Goal: Task Accomplishment & Management: Manage account settings

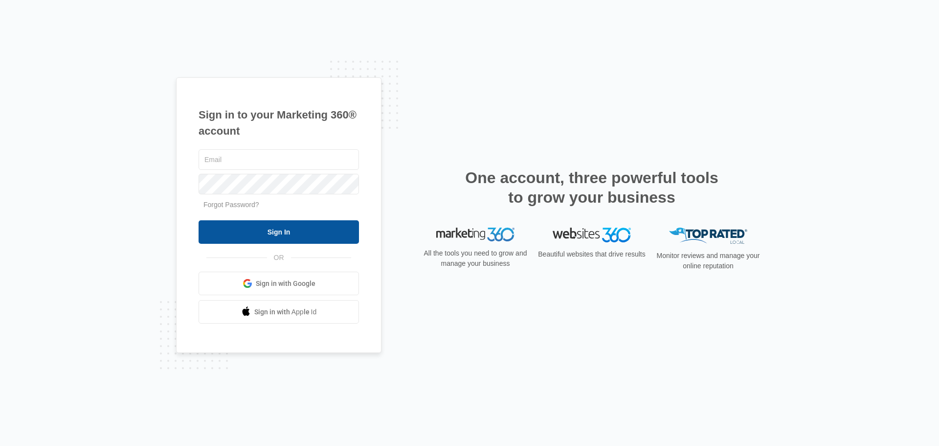
type input "[EMAIL_ADDRESS][DOMAIN_NAME]"
click at [304, 233] on input "Sign In" at bounding box center [279, 231] width 160 height 23
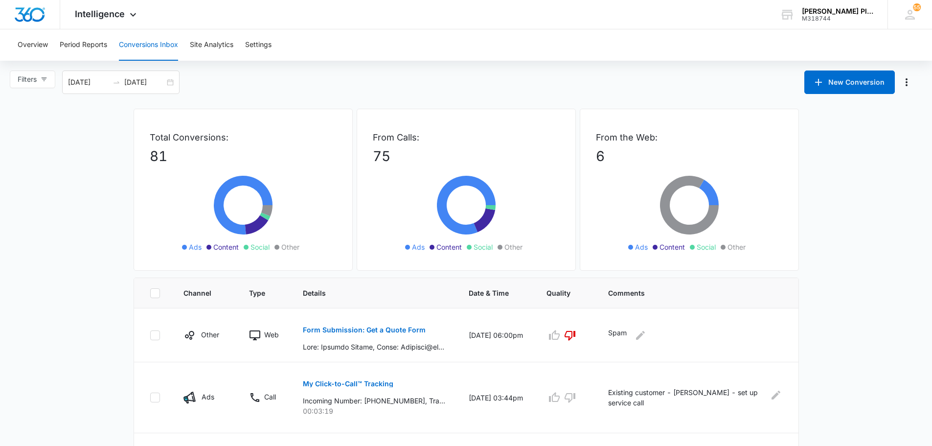
click at [908, 81] on icon "Manage Numbers" at bounding box center [906, 82] width 12 height 12
click at [92, 11] on span "Intelligence" at bounding box center [100, 14] width 50 height 10
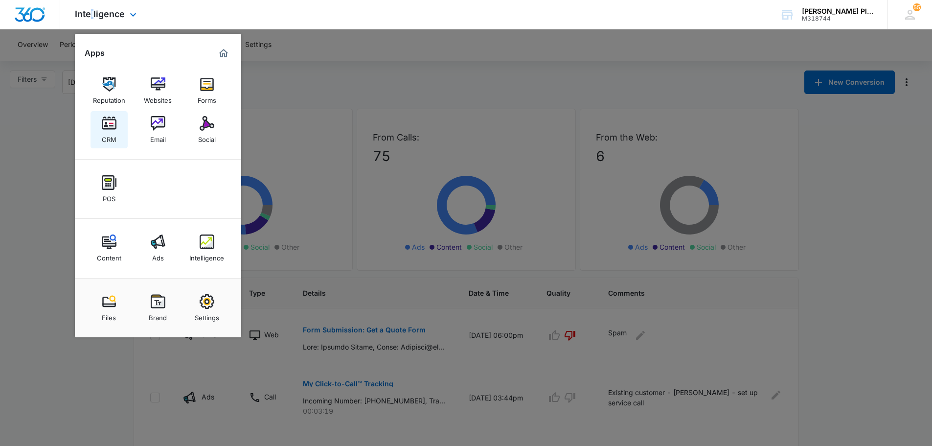
click at [106, 123] on img at bounding box center [109, 123] width 15 height 15
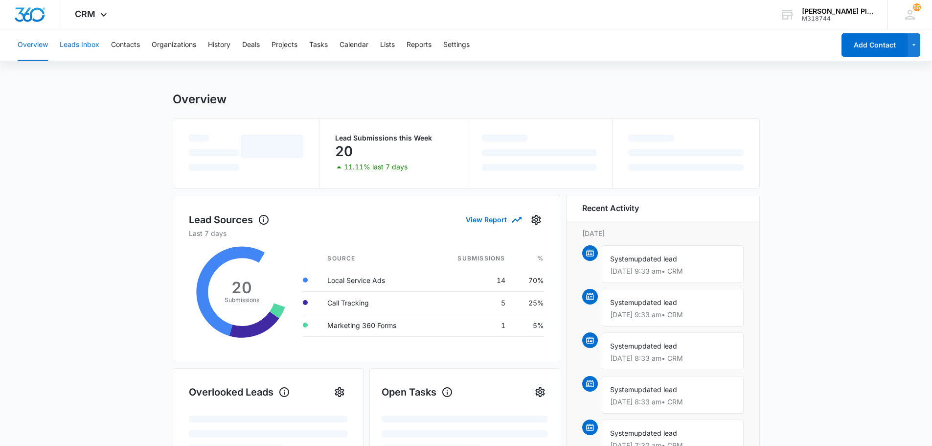
click at [88, 48] on button "Leads Inbox" at bounding box center [80, 44] width 40 height 31
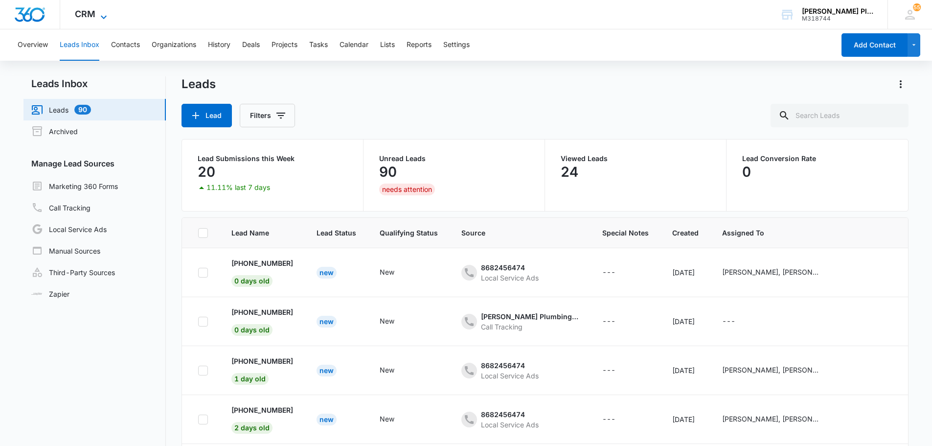
click at [99, 16] on icon at bounding box center [104, 17] width 12 height 12
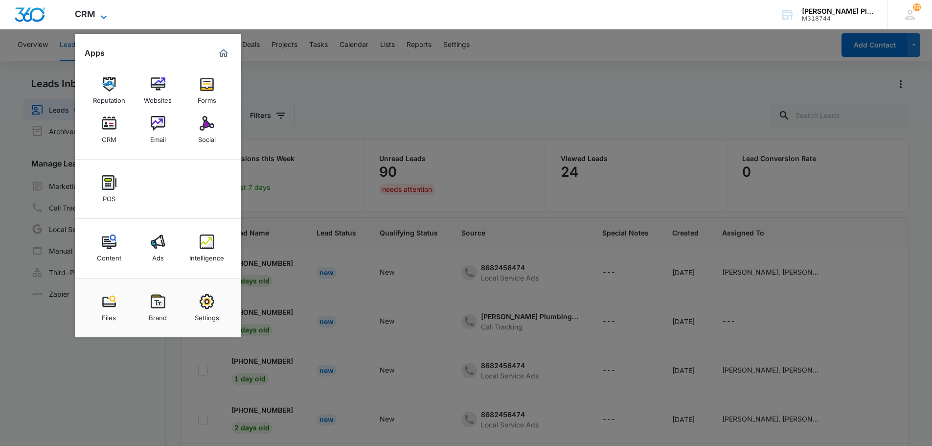
click at [94, 14] on span "CRM" at bounding box center [85, 14] width 21 height 10
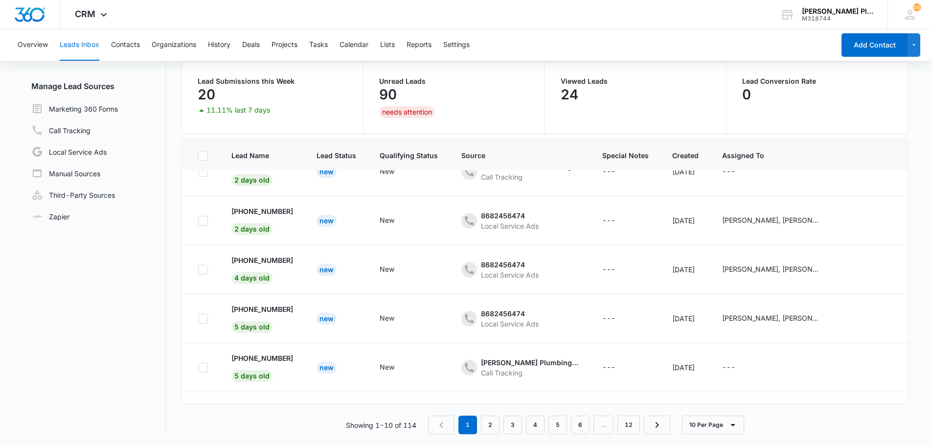
scroll to position [264, 0]
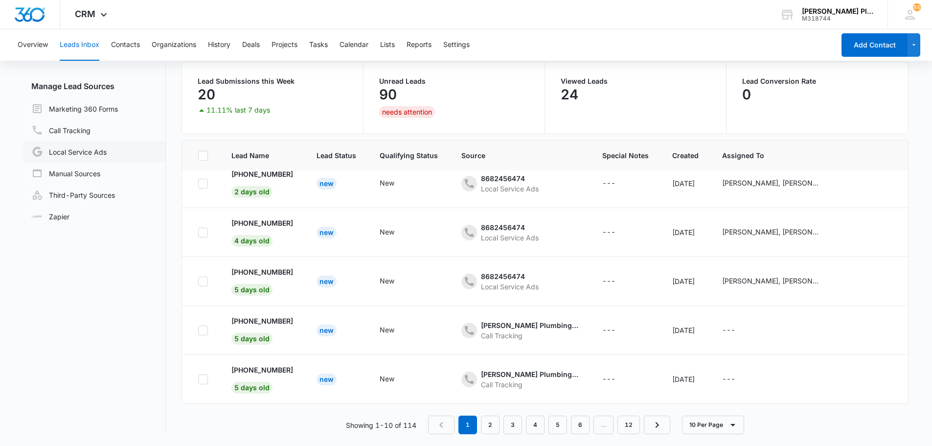
click at [59, 157] on link "Local Service Ads" at bounding box center [68, 152] width 75 height 12
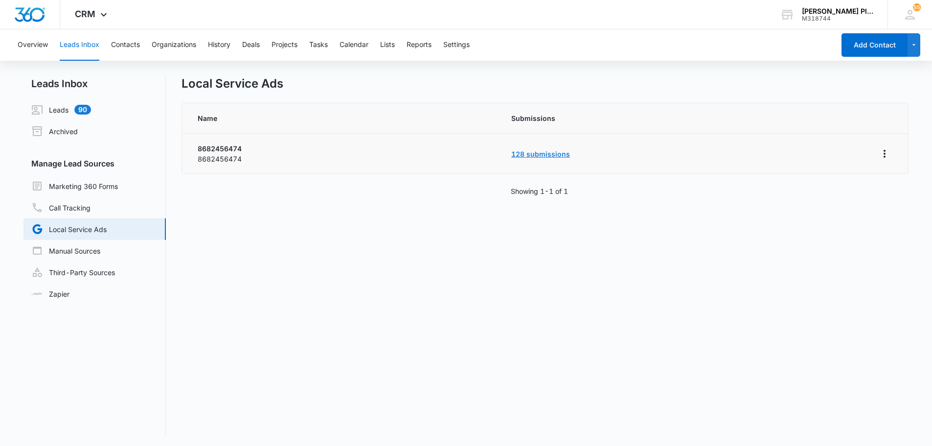
click at [535, 154] on link "128 submissions" at bounding box center [540, 154] width 59 height 8
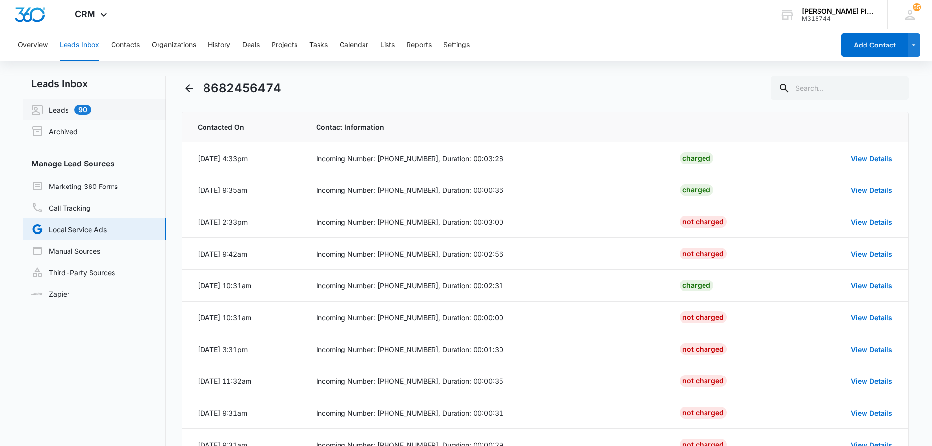
click at [56, 110] on link "Leads 90" at bounding box center [61, 110] width 60 height 12
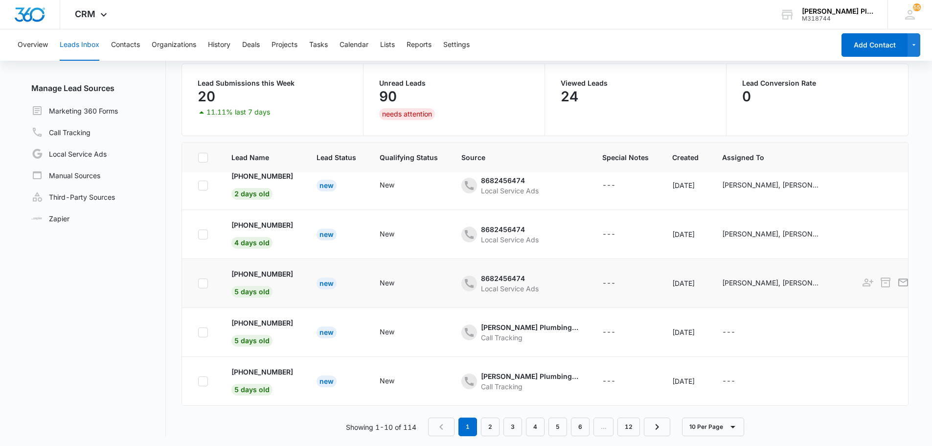
scroll to position [77, 0]
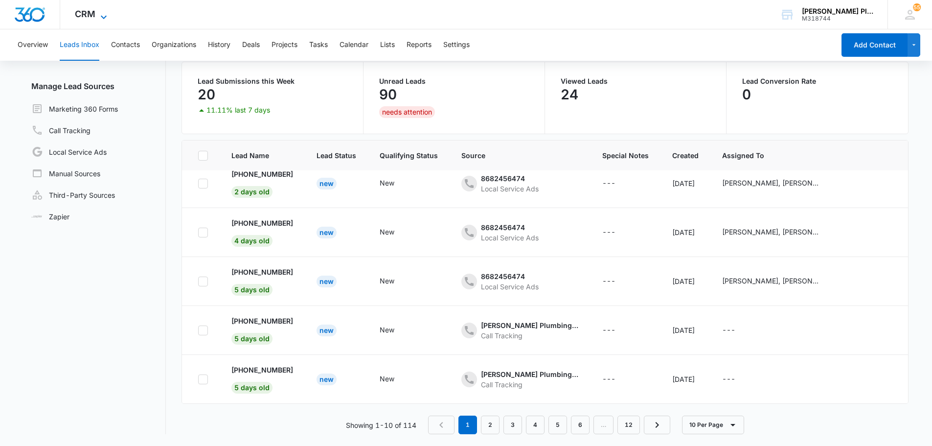
click at [101, 12] on icon at bounding box center [104, 17] width 12 height 12
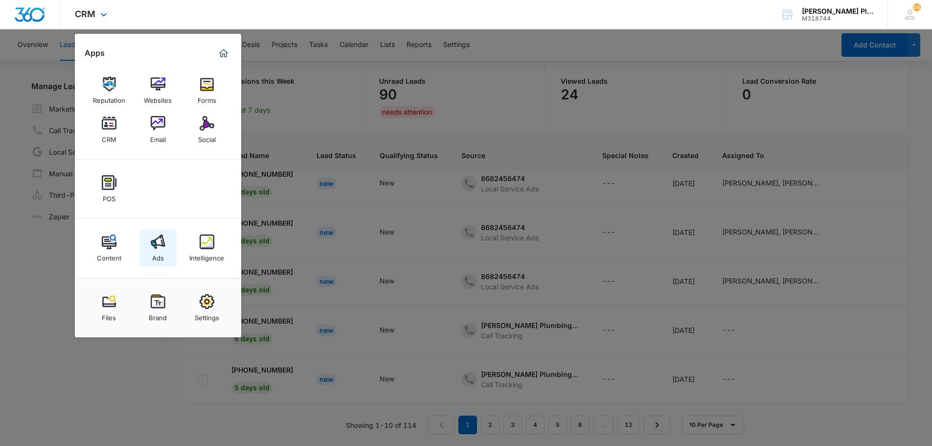
click at [153, 245] on img at bounding box center [158, 241] width 15 height 15
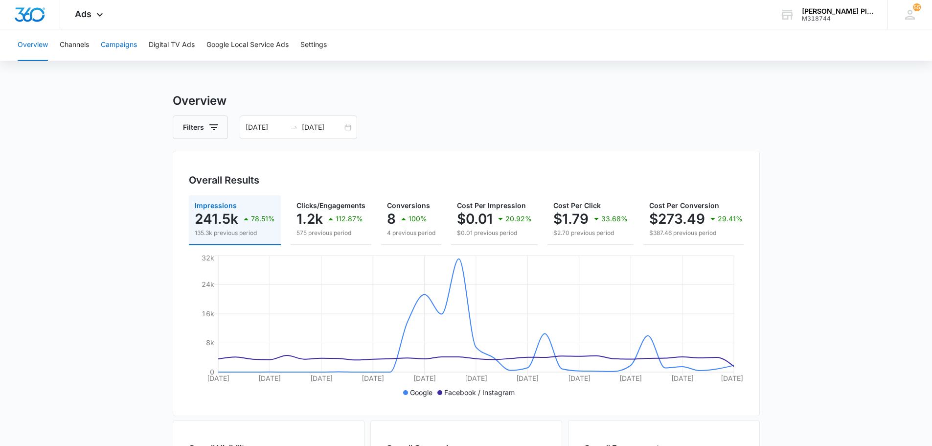
click at [106, 44] on button "Campaigns" at bounding box center [119, 44] width 36 height 31
click at [93, 17] on div "Ads Apps Reputation Websites Forms CRM Email Social POS Content Ads Intelligenc…" at bounding box center [90, 14] width 60 height 29
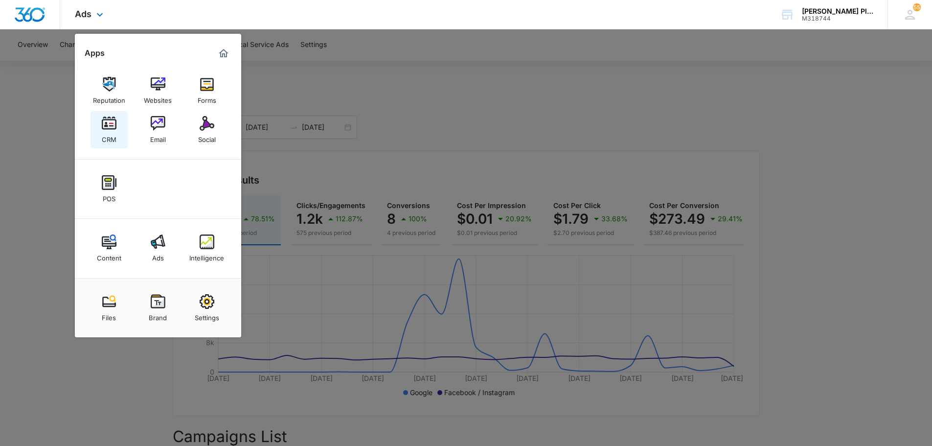
click at [108, 127] on img at bounding box center [109, 123] width 15 height 15
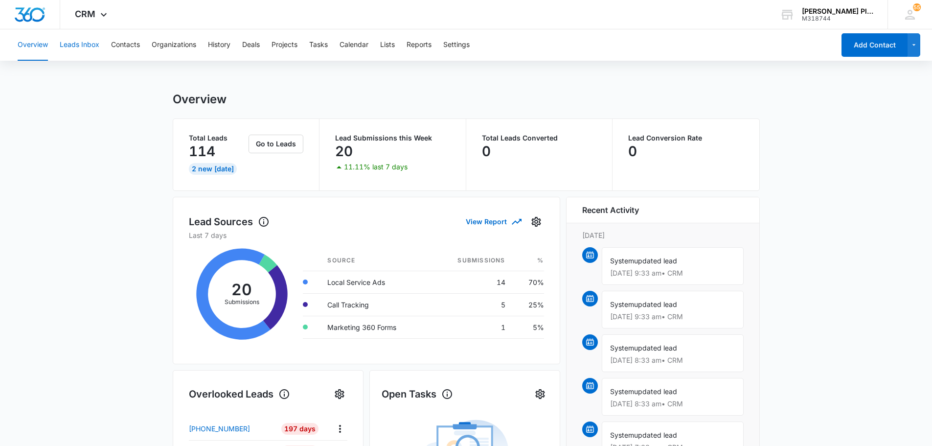
click at [74, 44] on button "Leads Inbox" at bounding box center [80, 44] width 40 height 31
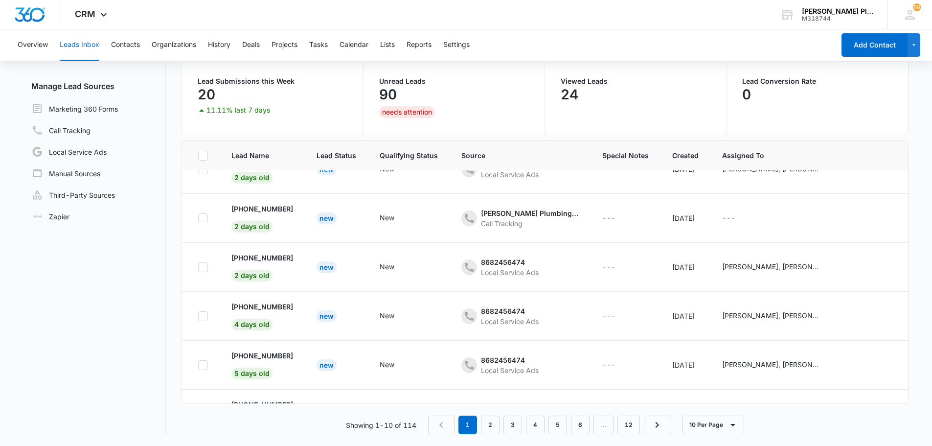
scroll to position [166, 0]
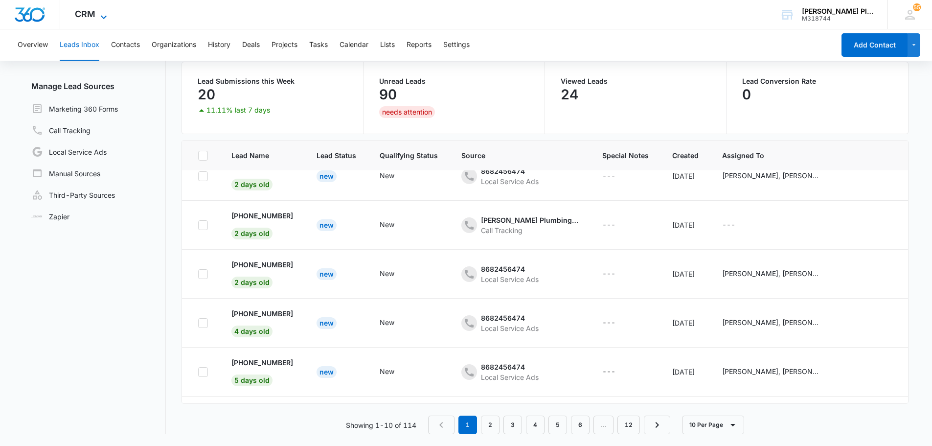
click at [81, 13] on span "CRM" at bounding box center [85, 14] width 21 height 10
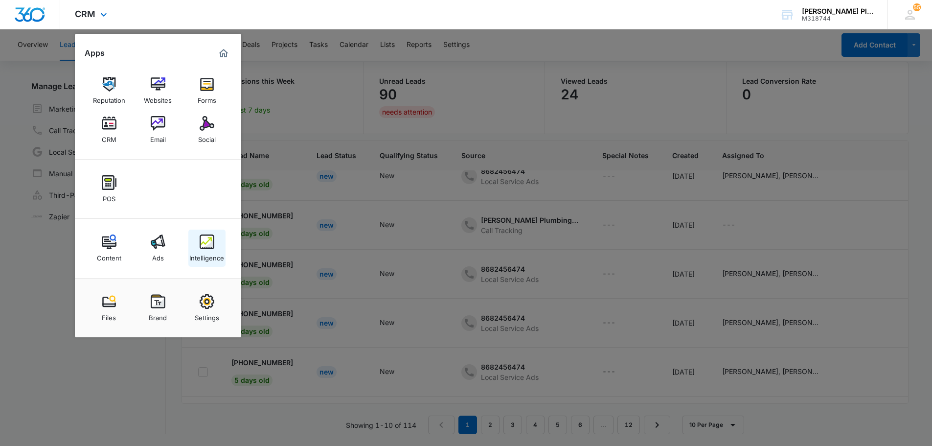
click at [210, 254] on div "Intelligence" at bounding box center [206, 255] width 35 height 13
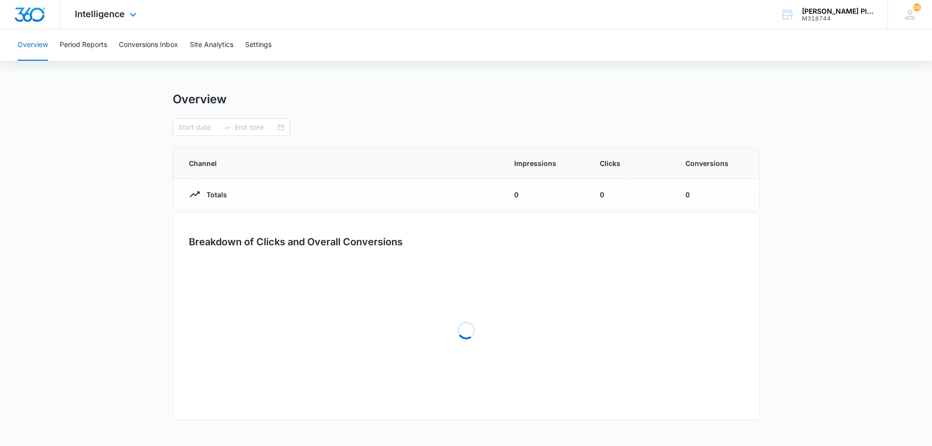
type input "07/14/2025"
type input "08/13/2025"
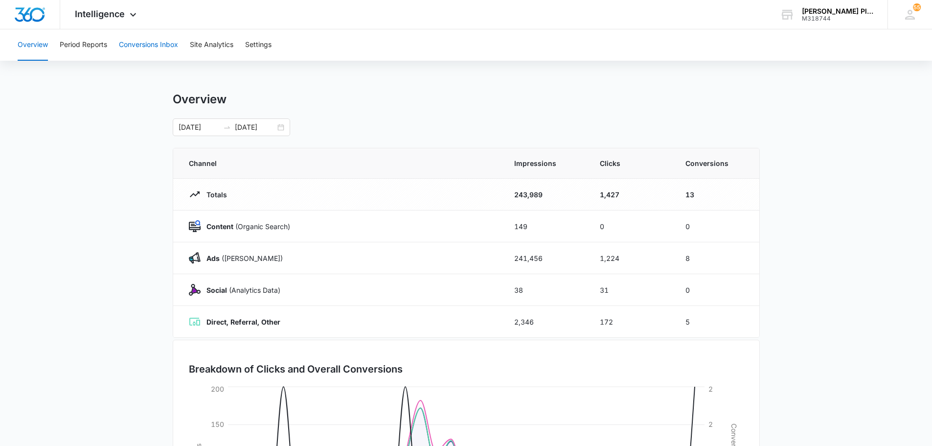
click at [141, 43] on button "Conversions Inbox" at bounding box center [148, 44] width 59 height 31
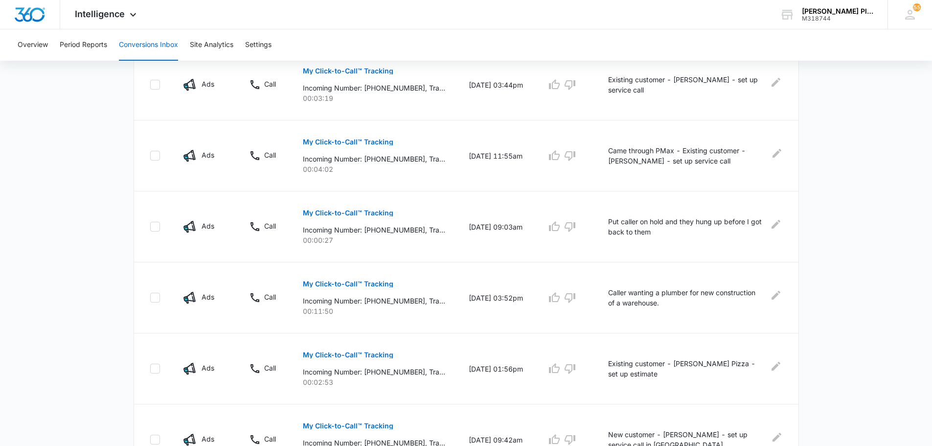
scroll to position [291, 0]
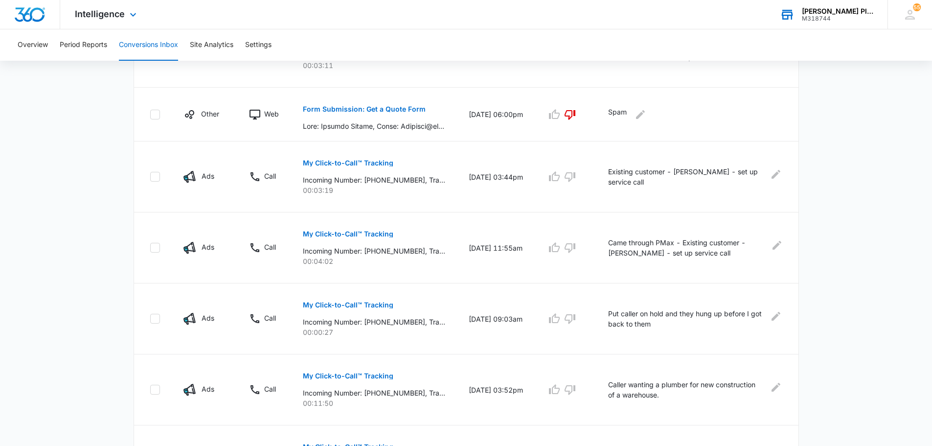
click at [840, 9] on div "Beck's Plumbing Repairs" at bounding box center [837, 11] width 71 height 8
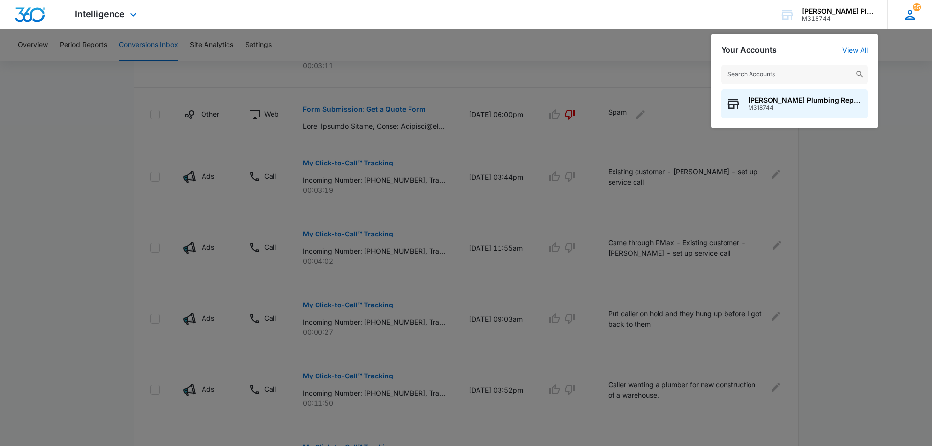
click at [910, 19] on icon at bounding box center [910, 15] width 10 height 10
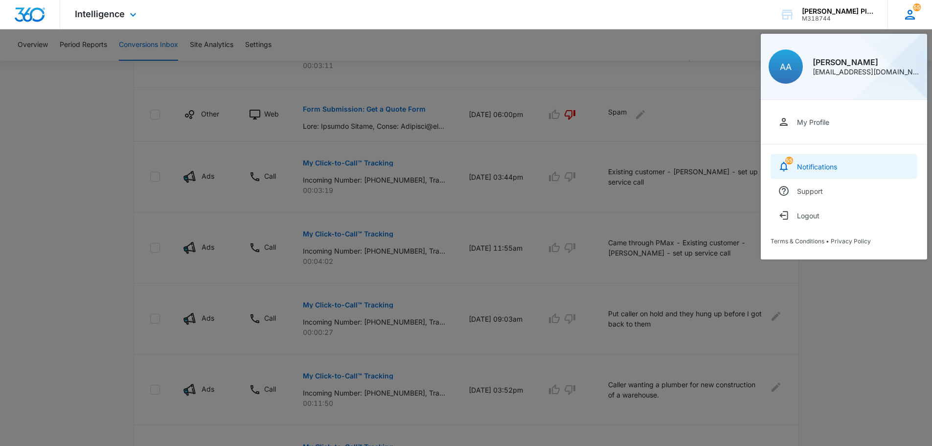
click at [813, 169] on div "Notifications" at bounding box center [817, 166] width 40 height 8
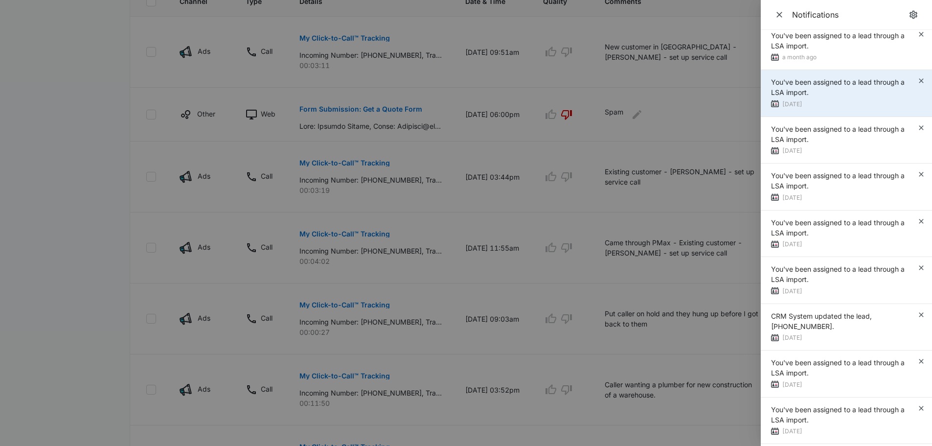
scroll to position [0, 0]
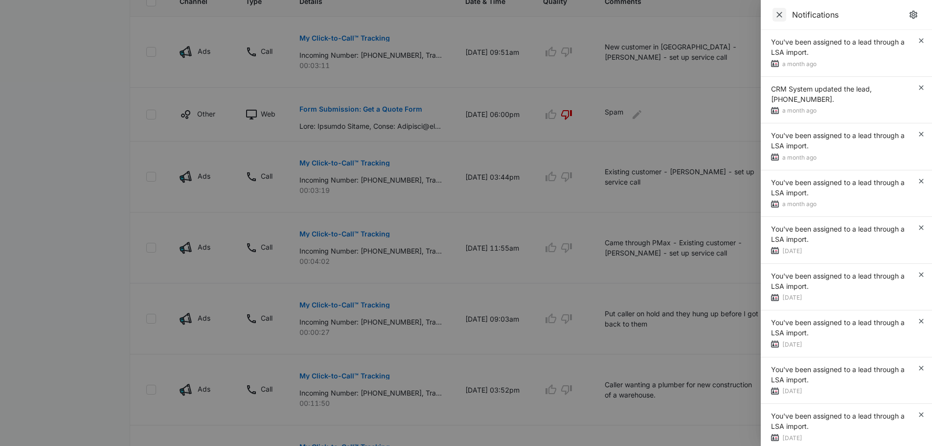
click at [780, 14] on icon "Close" at bounding box center [779, 15] width 6 height 6
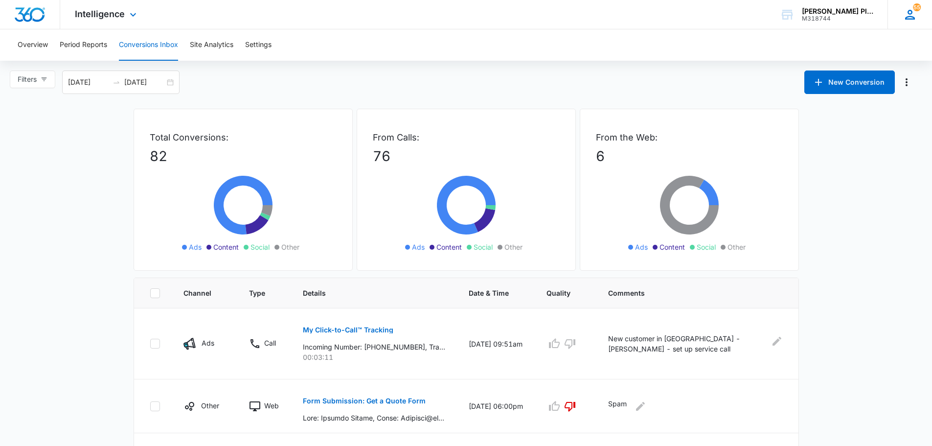
click at [913, 19] on icon at bounding box center [910, 15] width 10 height 10
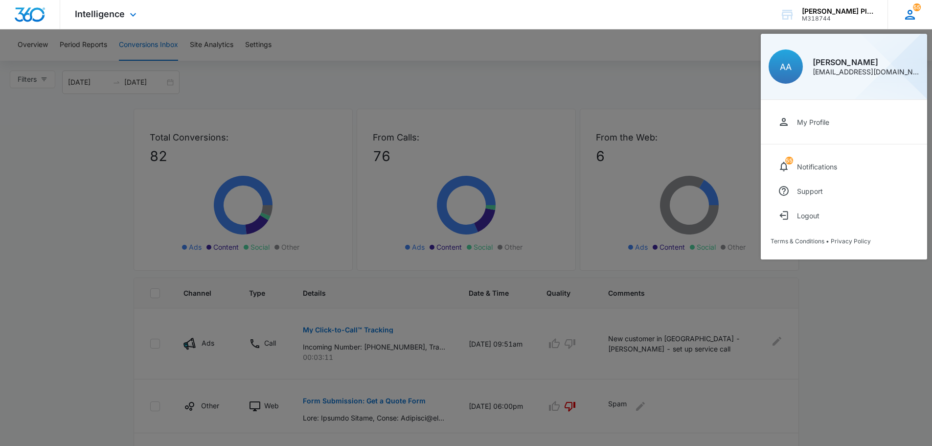
click at [913, 19] on icon at bounding box center [910, 15] width 10 height 10
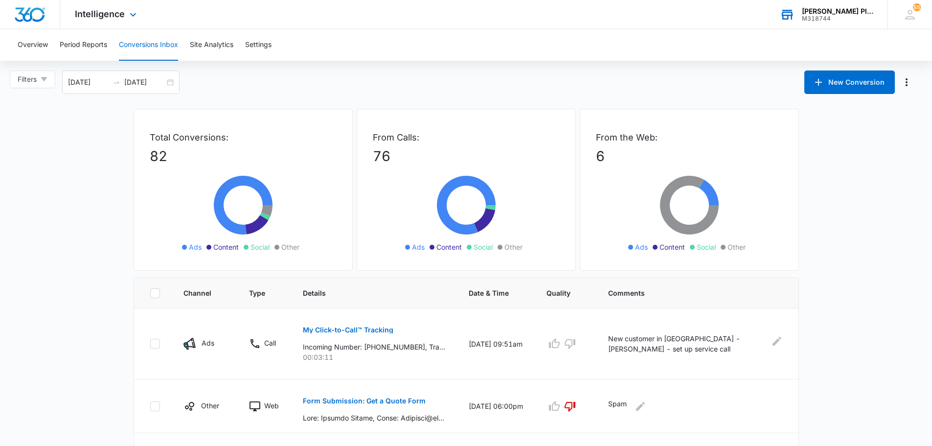
click at [822, 12] on div "Beck's Plumbing Repairs" at bounding box center [837, 11] width 71 height 8
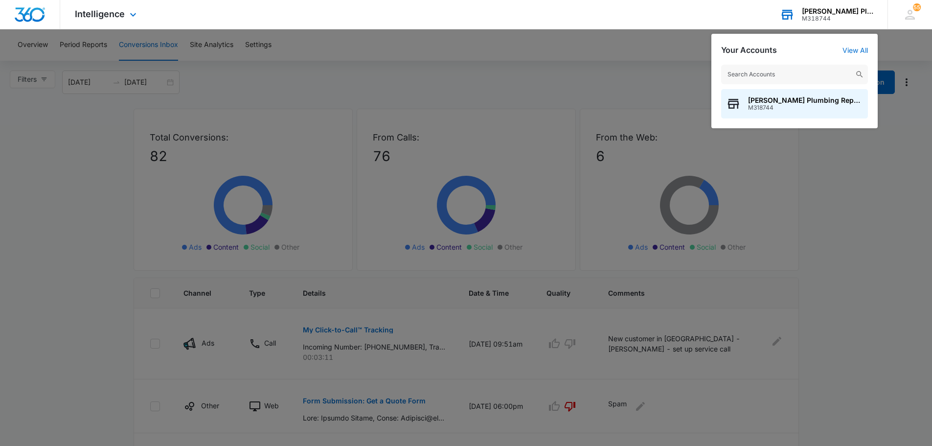
click at [822, 12] on div "Beck's Plumbing Repairs" at bounding box center [837, 11] width 71 height 8
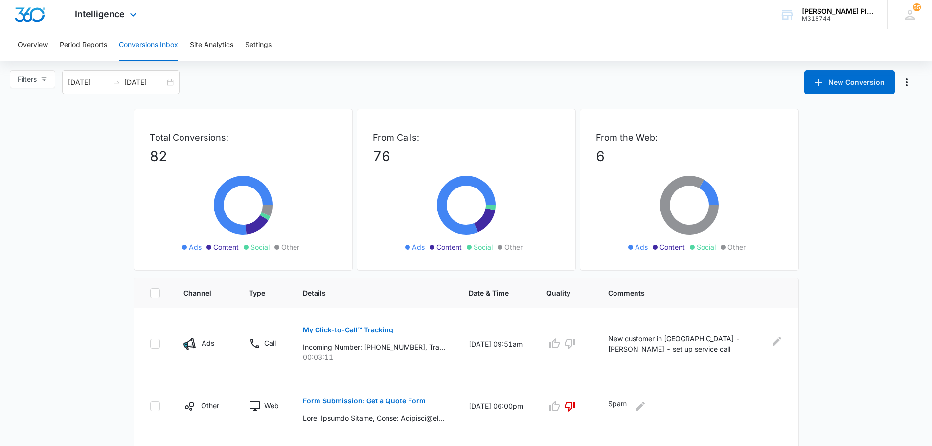
click at [40, 11] on img "Dashboard" at bounding box center [29, 14] width 31 height 15
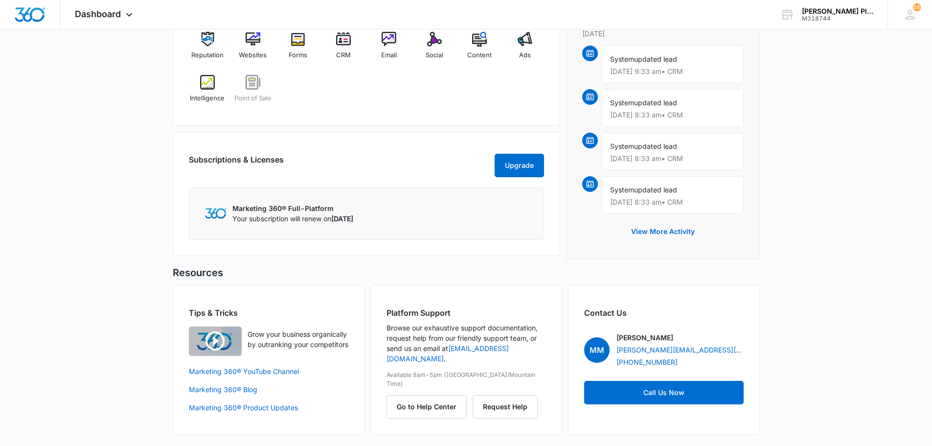
scroll to position [661, 0]
click at [513, 164] on button "Upgrade" at bounding box center [518, 164] width 49 height 23
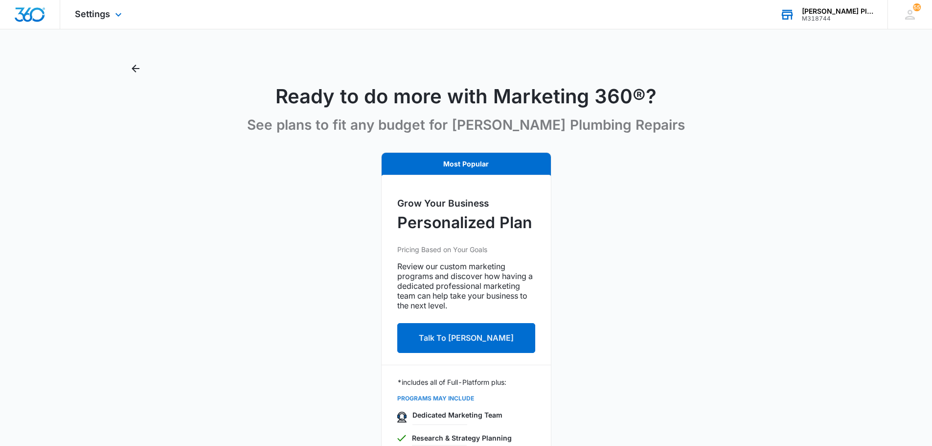
click at [792, 15] on icon at bounding box center [787, 15] width 11 height 8
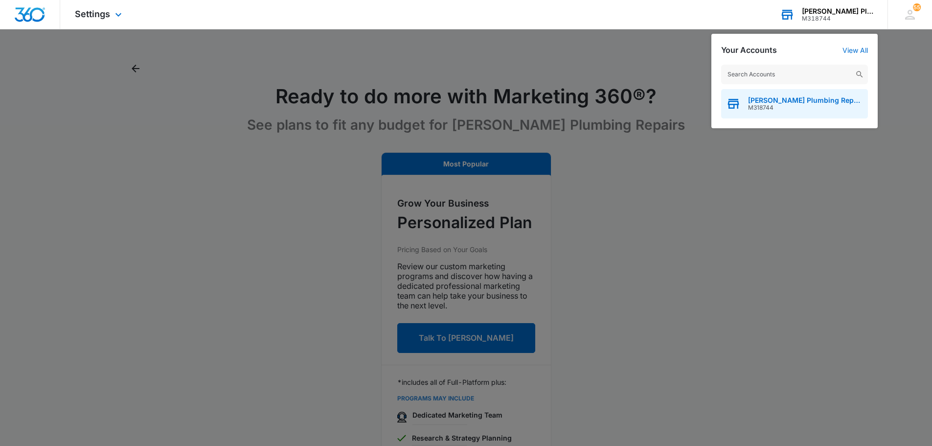
click at [783, 101] on span "Beck's Plumbing Repairs" at bounding box center [805, 100] width 115 height 8
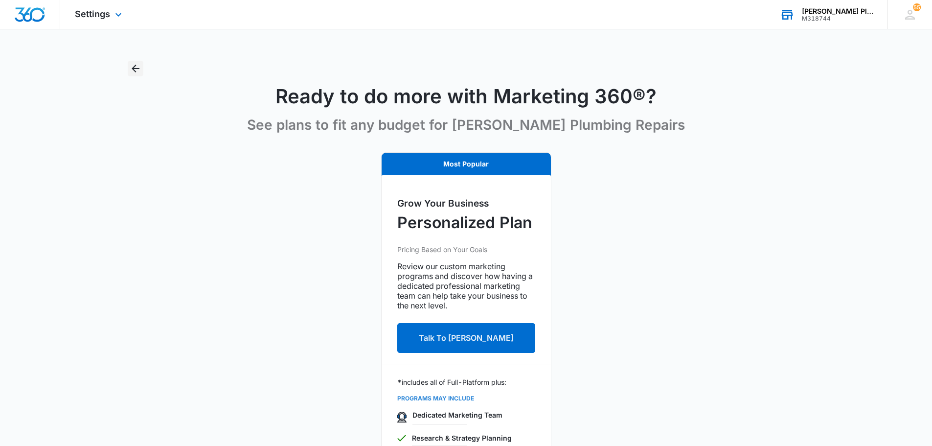
click at [141, 72] on icon "Back" at bounding box center [136, 69] width 12 height 12
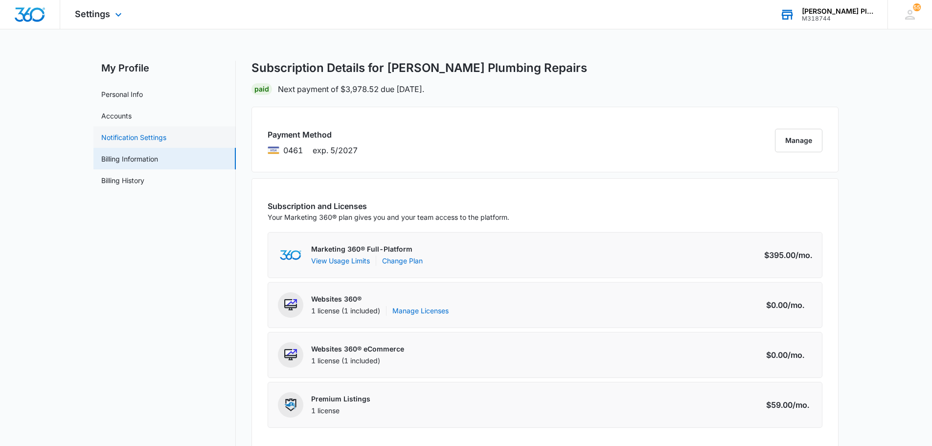
click at [145, 134] on link "Notification Settings" at bounding box center [133, 137] width 65 height 10
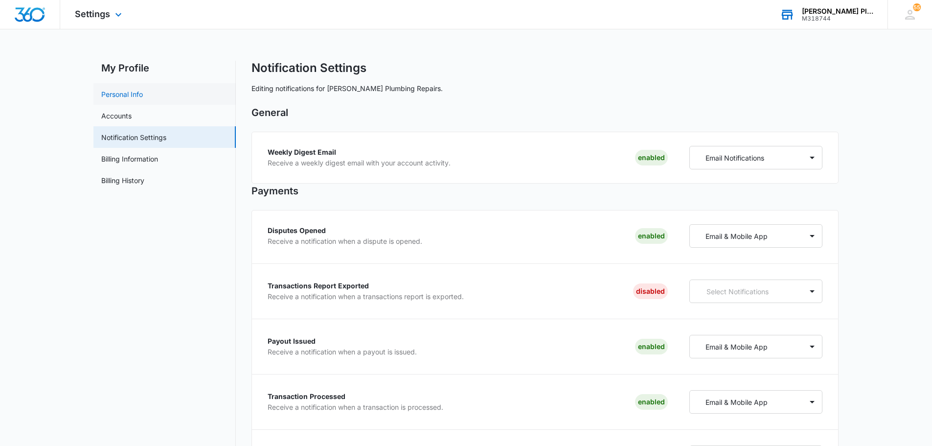
click at [110, 95] on link "Personal Info" at bounding box center [122, 94] width 42 height 10
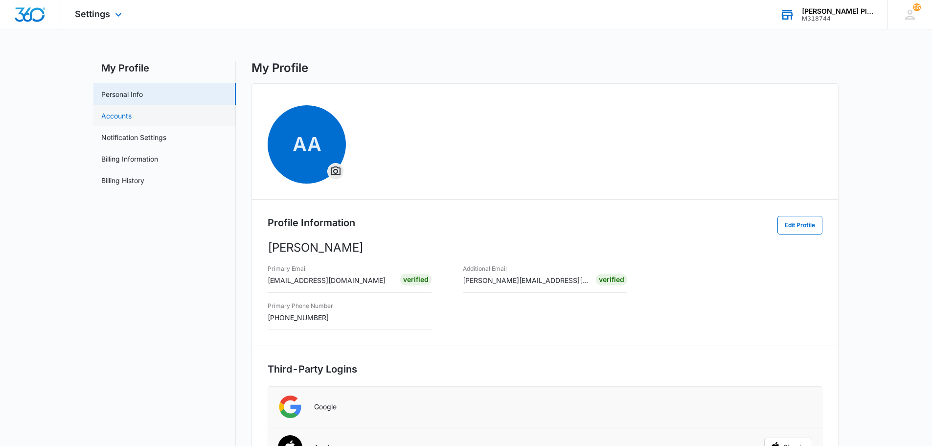
click at [132, 119] on link "Accounts" at bounding box center [116, 116] width 30 height 10
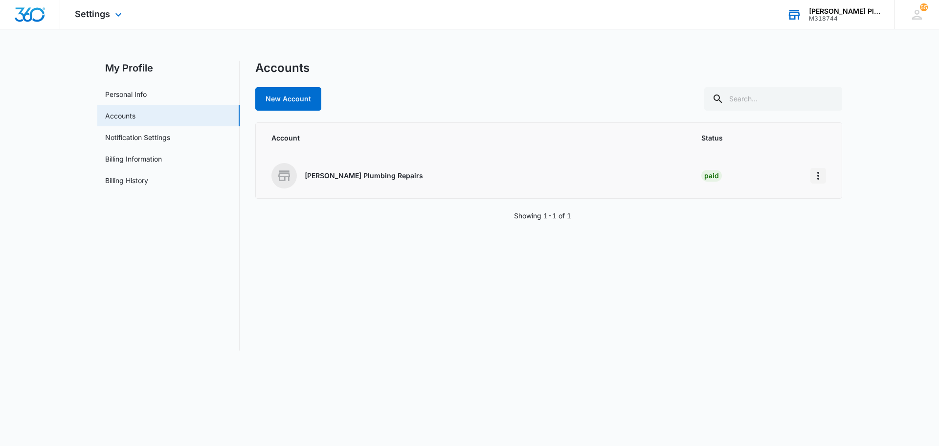
click at [819, 173] on icon "Home" at bounding box center [818, 176] width 2 height 8
click at [834, 205] on div "Go to Dashboard" at bounding box center [850, 203] width 54 height 7
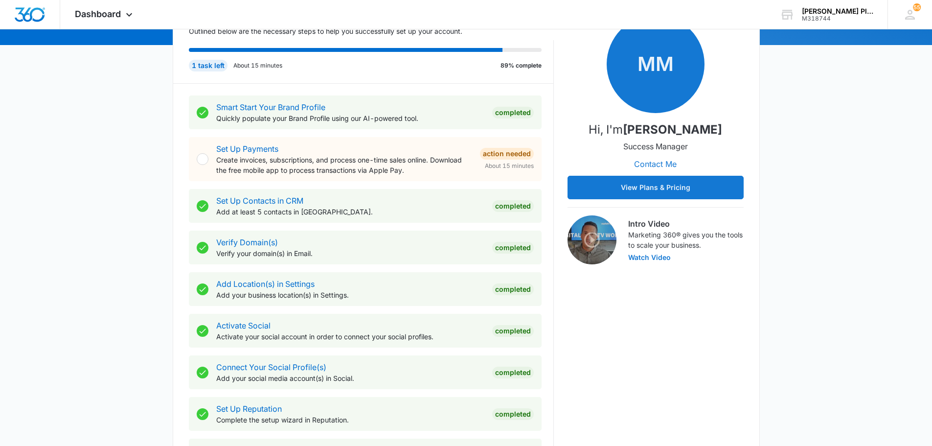
scroll to position [147, 0]
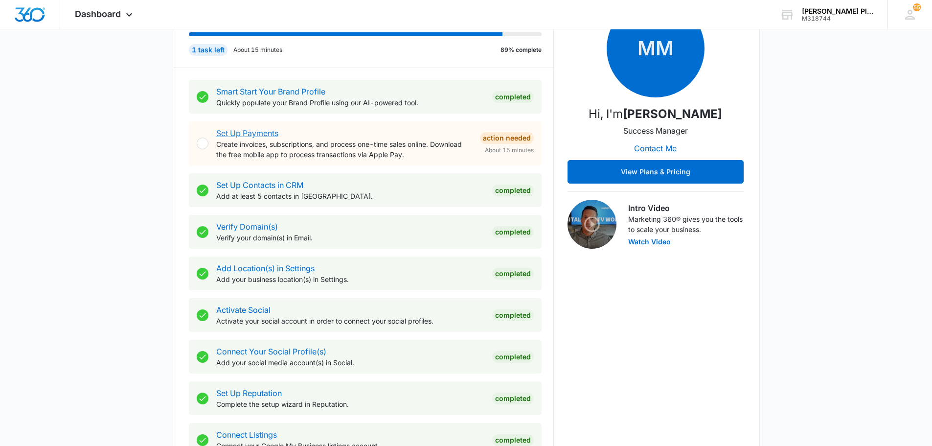
click at [246, 134] on link "Set Up Payments" at bounding box center [247, 133] width 62 height 10
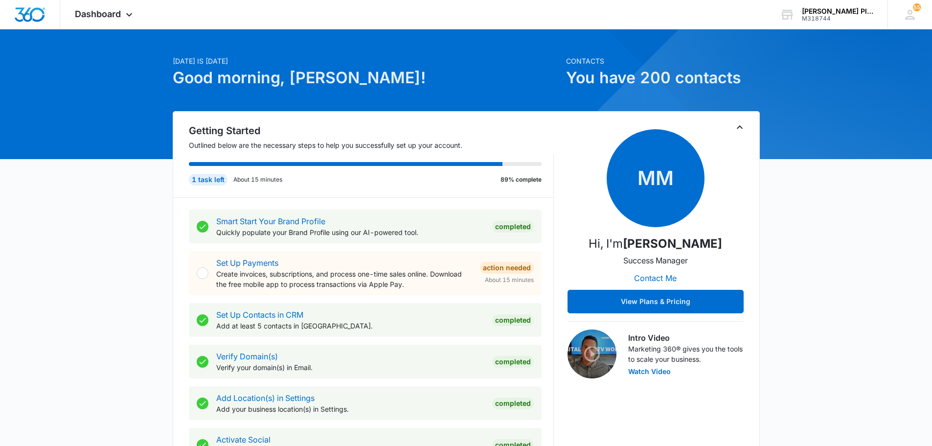
scroll to position [0, 0]
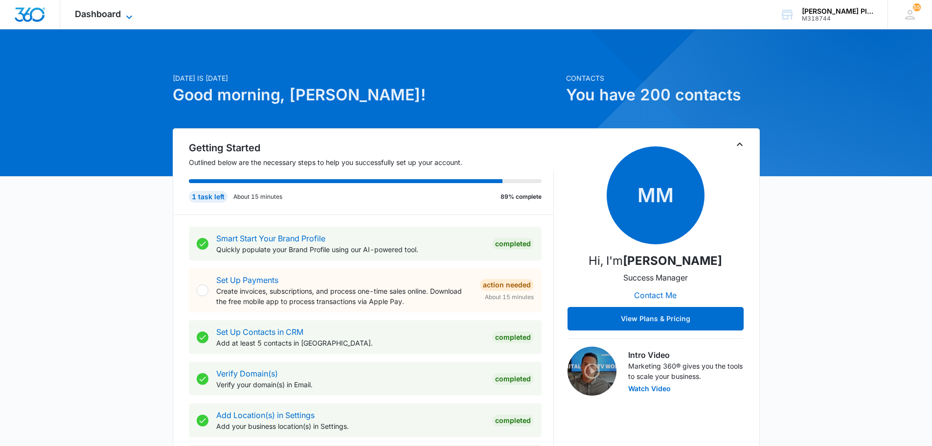
click at [104, 15] on span "Dashboard" at bounding box center [98, 14] width 46 height 10
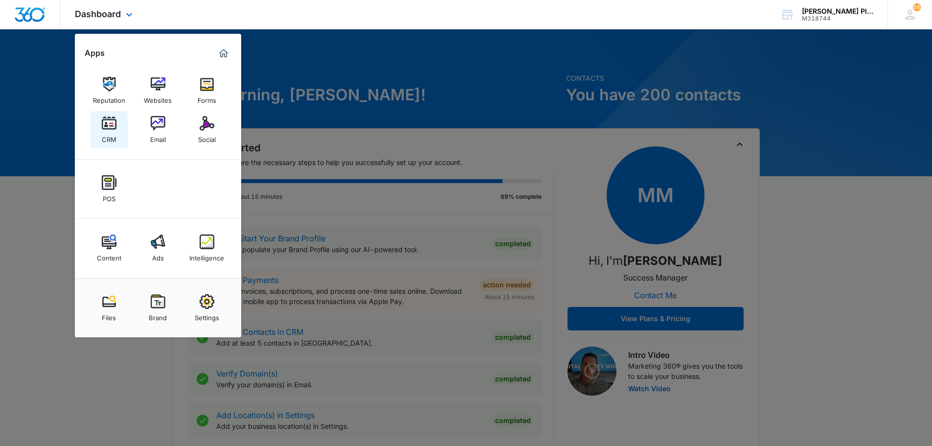
click at [110, 132] on div "CRM" at bounding box center [109, 137] width 15 height 13
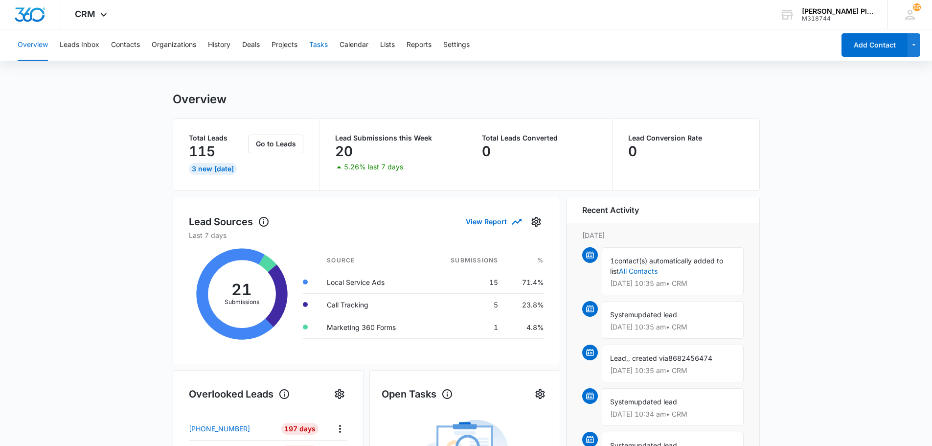
click at [323, 46] on button "Tasks" at bounding box center [318, 44] width 19 height 31
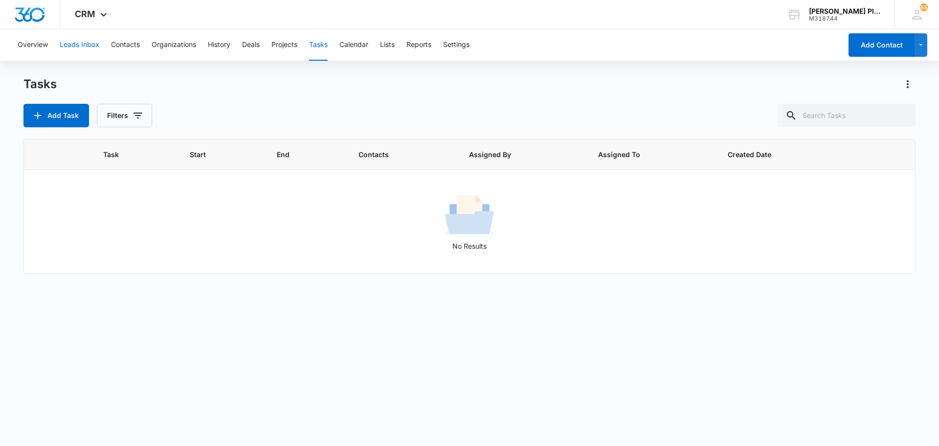
click at [75, 46] on button "Leads Inbox" at bounding box center [80, 44] width 40 height 31
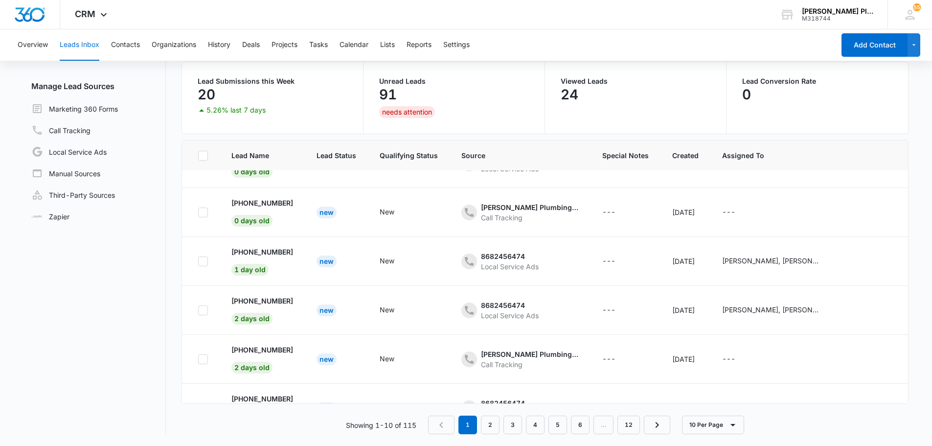
scroll to position [68, 0]
